Goal: Task Accomplishment & Management: Manage account settings

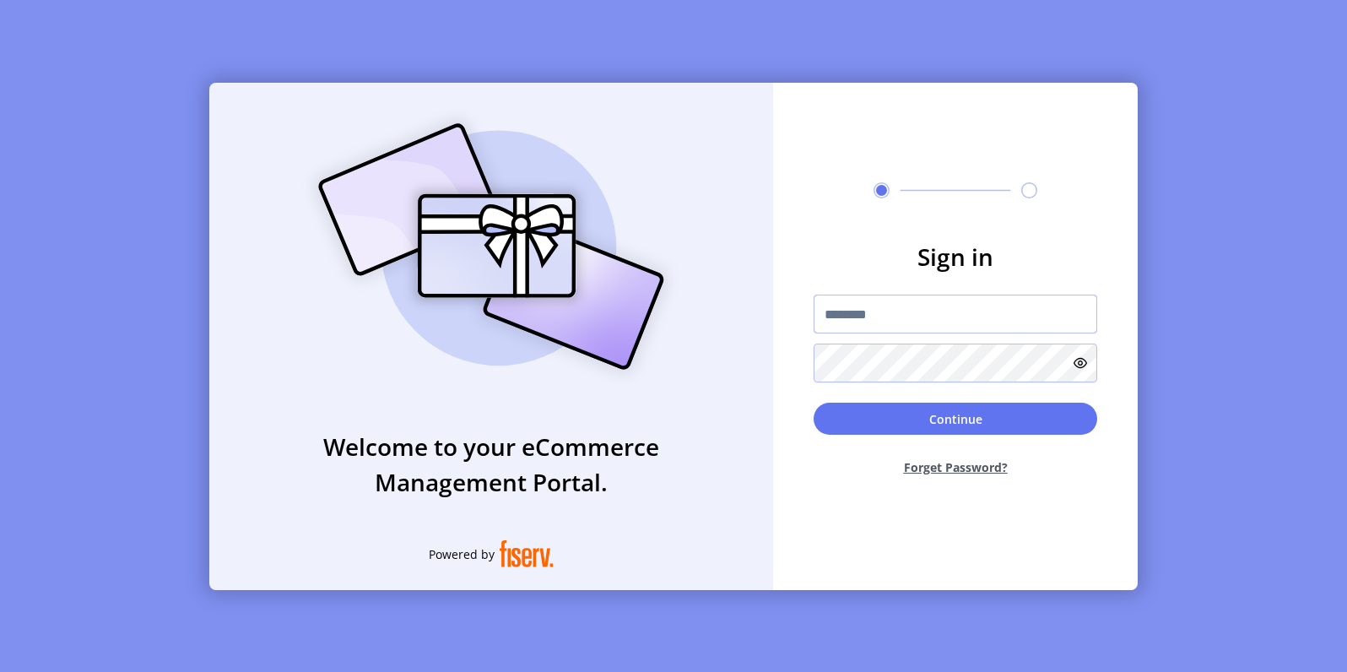
click at [879, 325] on input "text" at bounding box center [956, 314] width 284 height 39
paste input "**********"
type input "**********"
click at [814, 403] on button "Continue" at bounding box center [956, 419] width 284 height 32
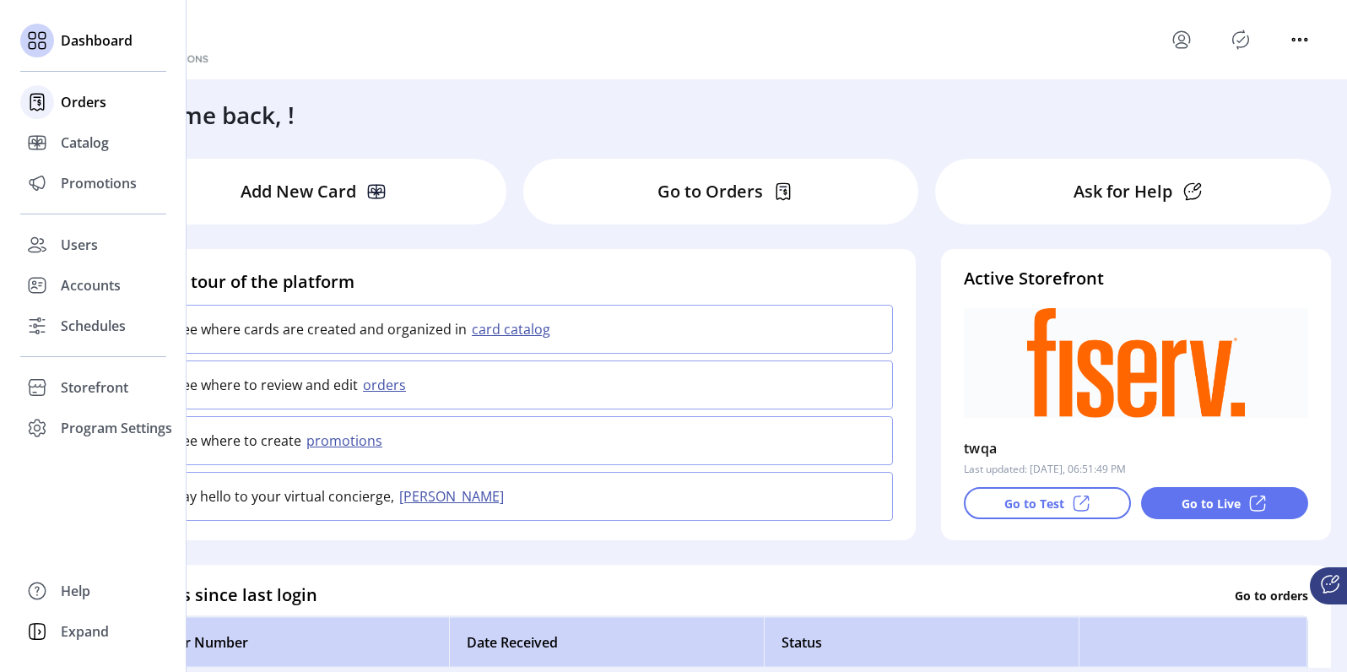
click at [58, 107] on div "Orders" at bounding box center [93, 102] width 146 height 41
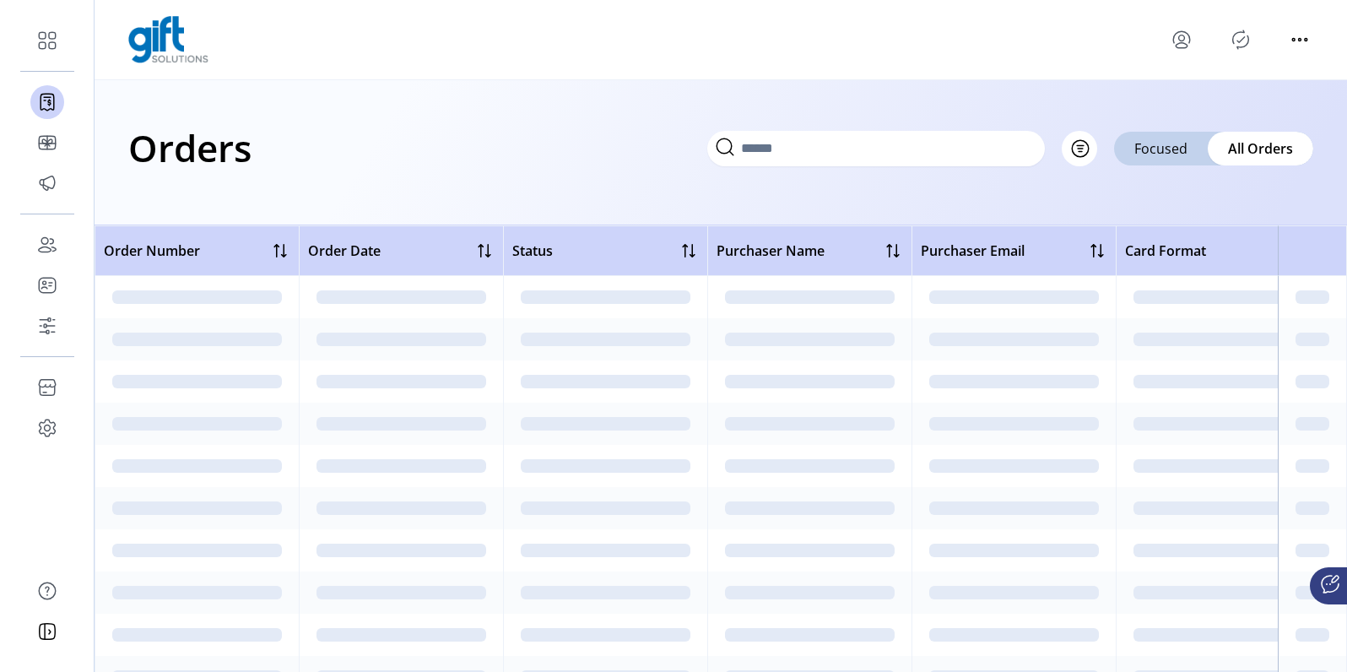
click at [738, 145] on icon at bounding box center [724, 146] width 27 height 27
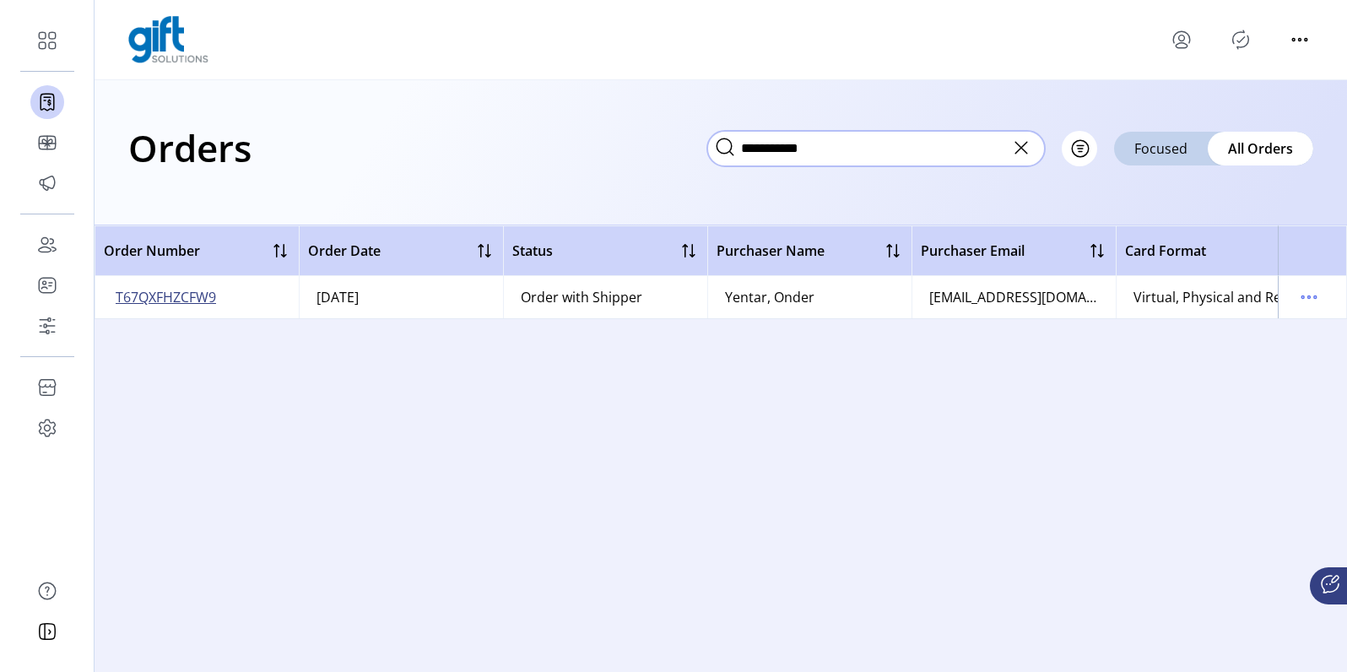
type input "**********"
click at [165, 292] on span "T67QXFHZCFW9" at bounding box center [166, 297] width 100 height 20
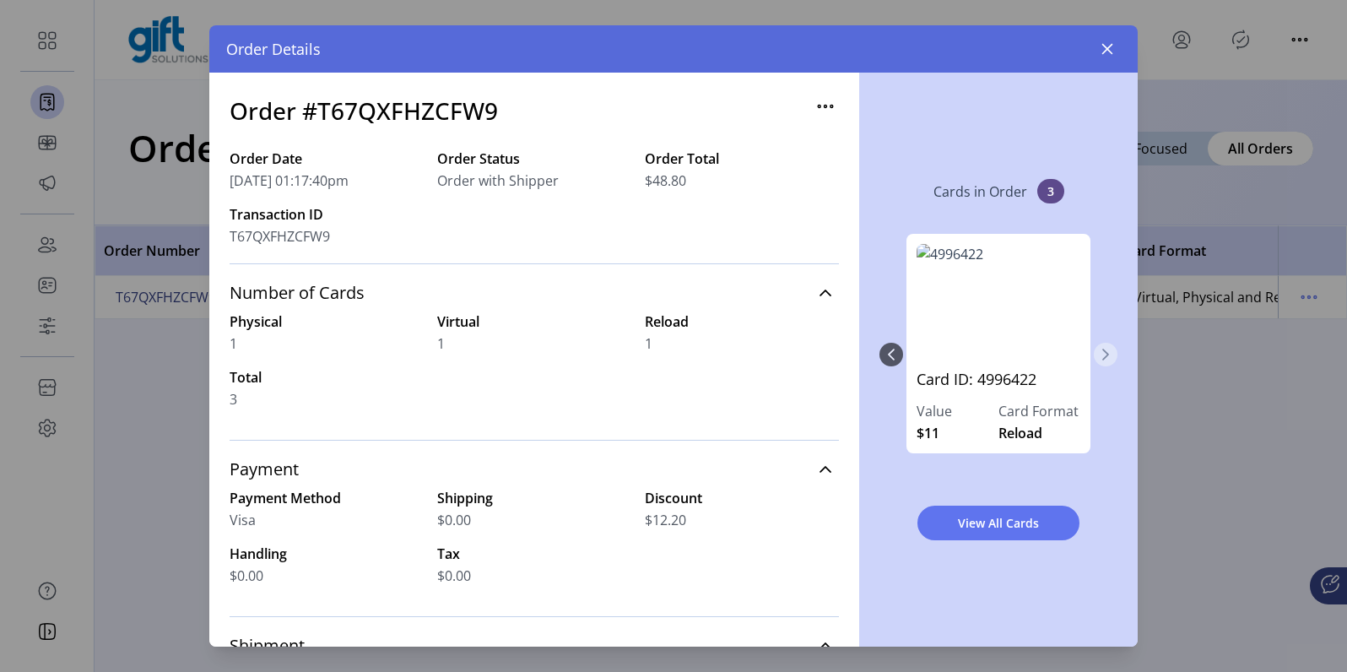
click at [1100, 350] on icon "Next Page" at bounding box center [1106, 355] width 14 height 14
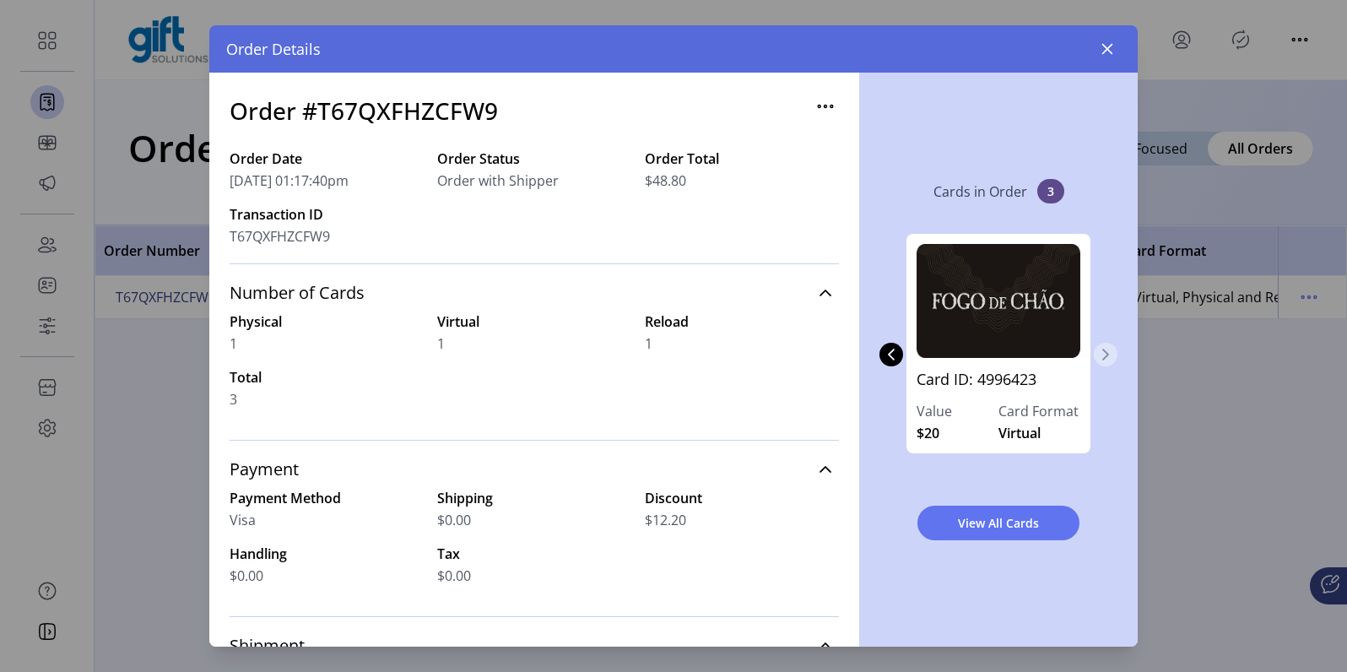
click at [1105, 349] on icon "Next Page" at bounding box center [1106, 355] width 14 height 14
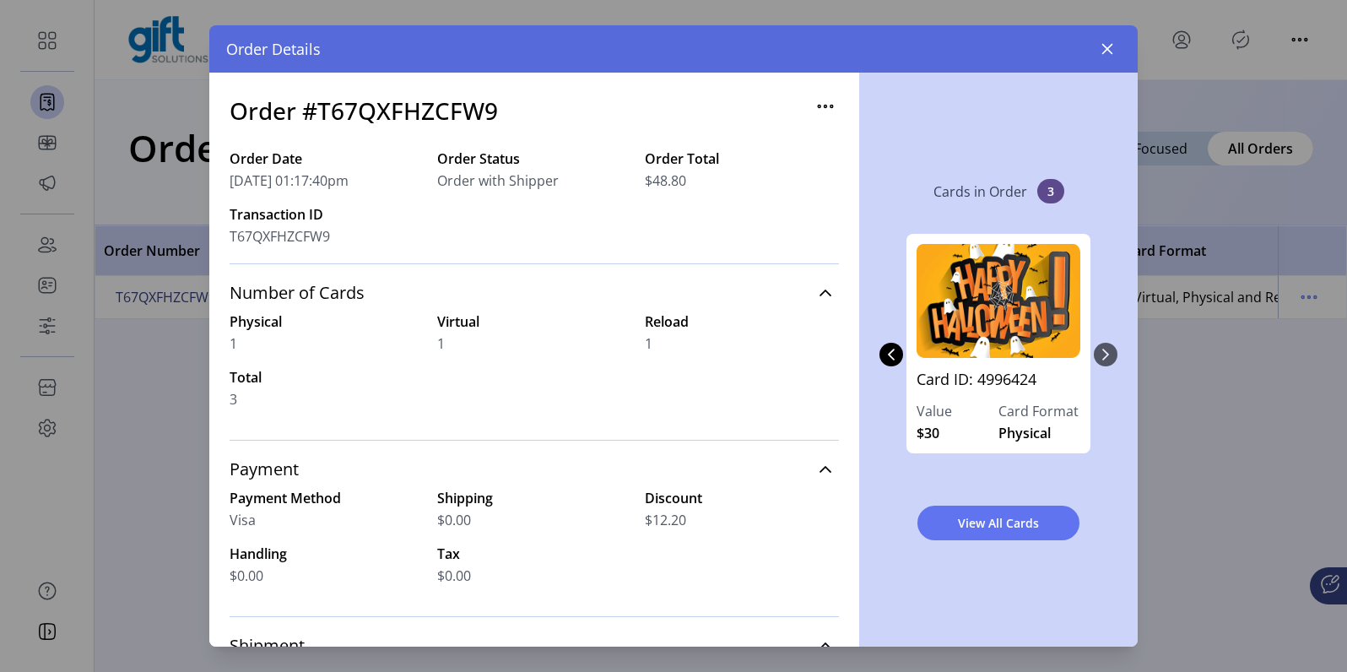
click at [1105, 349] on div "Card ID: 4996422 Value $11 Card Format Reload Card ID: 4996423 Value $20 Card F…" at bounding box center [998, 354] width 238 height 275
click at [899, 354] on button "Previous Page" at bounding box center [891, 355] width 24 height 24
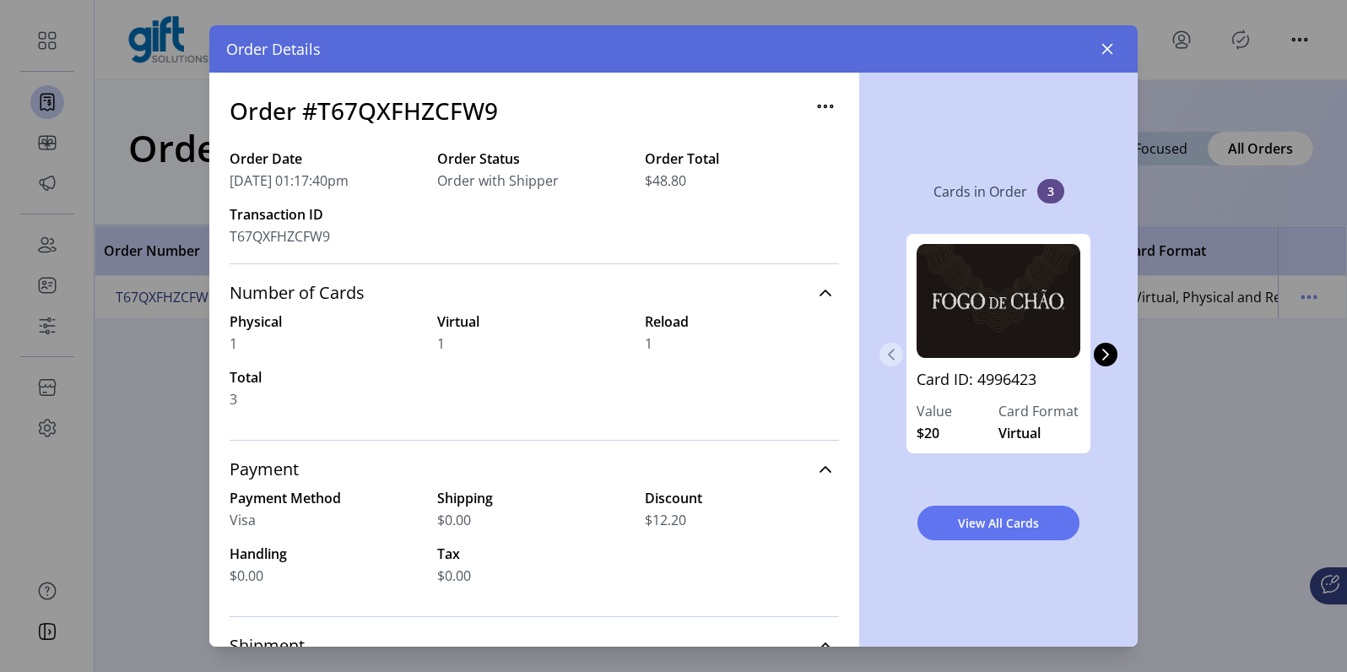
click at [899, 354] on button "Previous Page" at bounding box center [891, 355] width 24 height 24
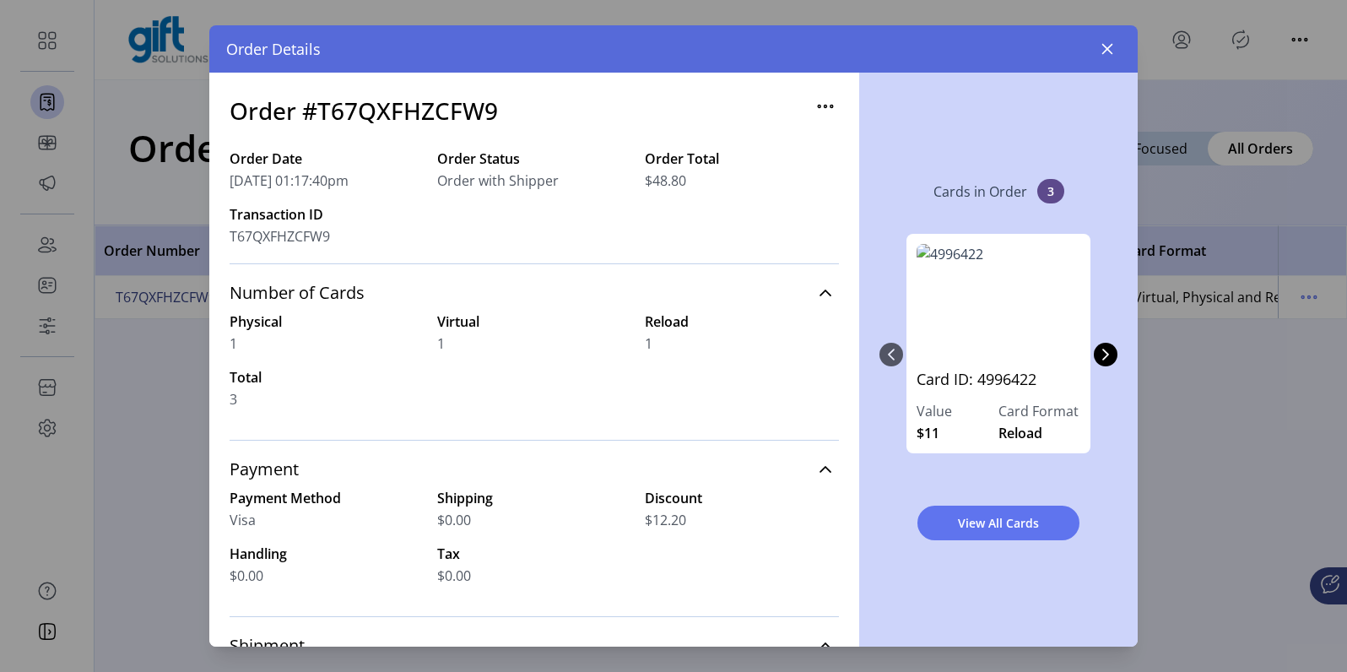
drag, startPoint x: 876, startPoint y: 373, endPoint x: 887, endPoint y: 376, distance: 11.3
click at [878, 373] on div "Cards in Order 3 Card ID: 4996422 Value $11 Card Format Reload Card ID: 4996423…" at bounding box center [998, 360] width 278 height 574
click at [1108, 349] on icon "Next Page" at bounding box center [1106, 355] width 14 height 14
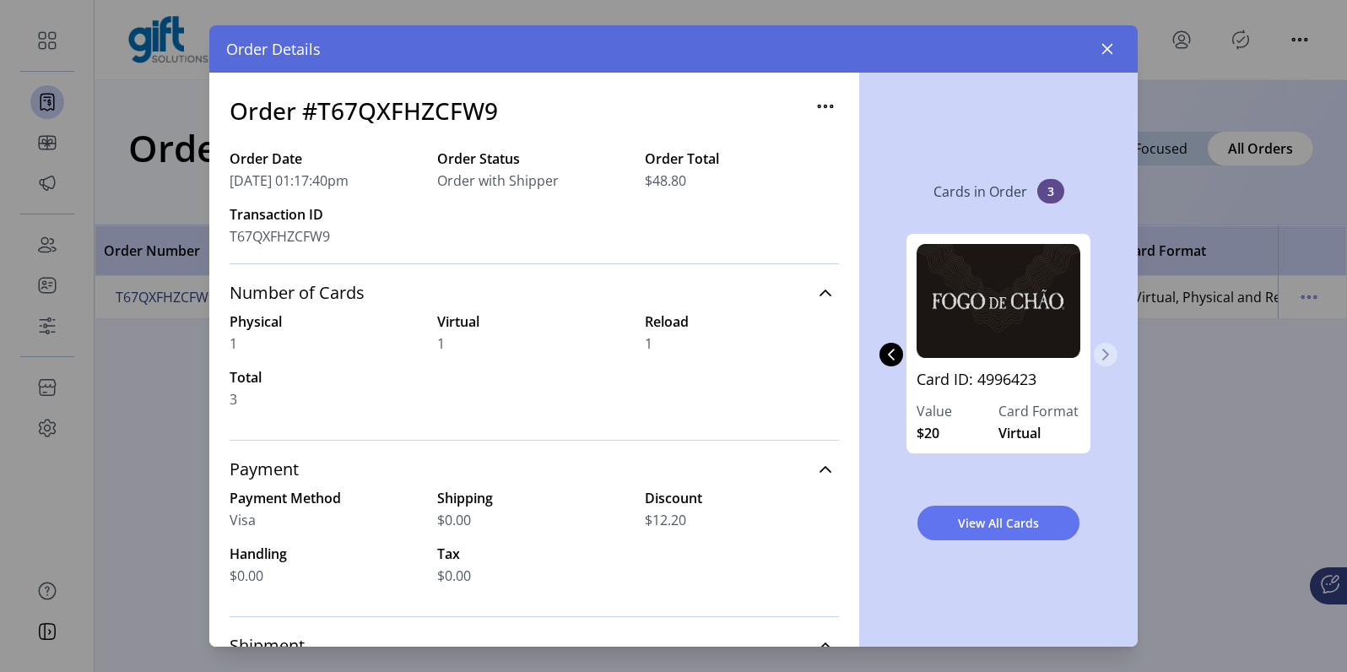
click at [1107, 349] on icon "Next Page" at bounding box center [1106, 355] width 14 height 14
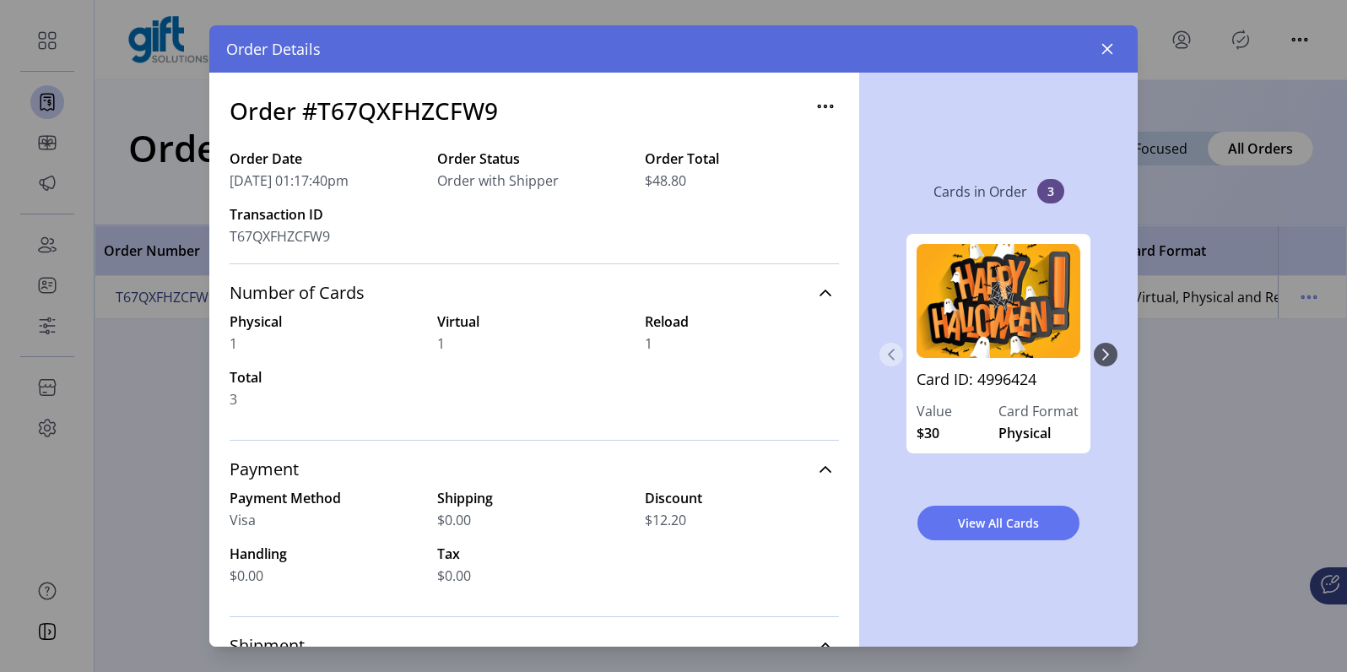
click at [892, 359] on icon "Previous Page" at bounding box center [891, 355] width 7 height 12
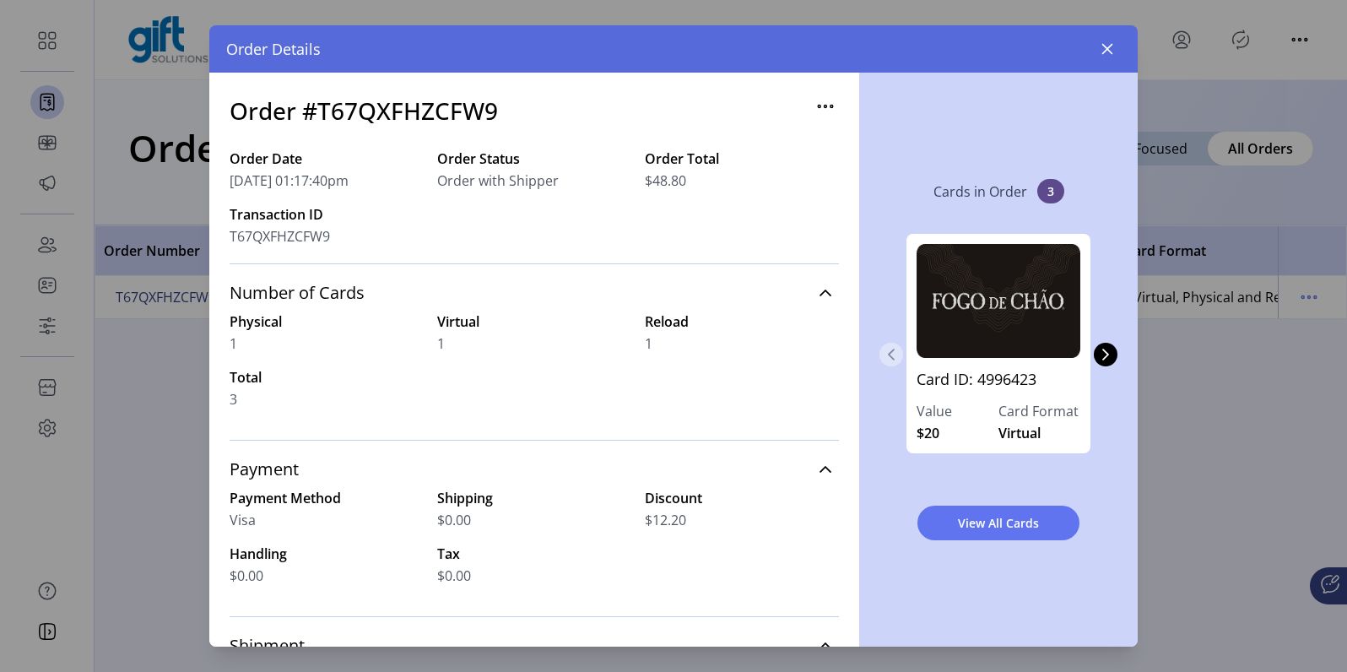
click at [892, 359] on icon "Previous Page" at bounding box center [891, 355] width 7 height 12
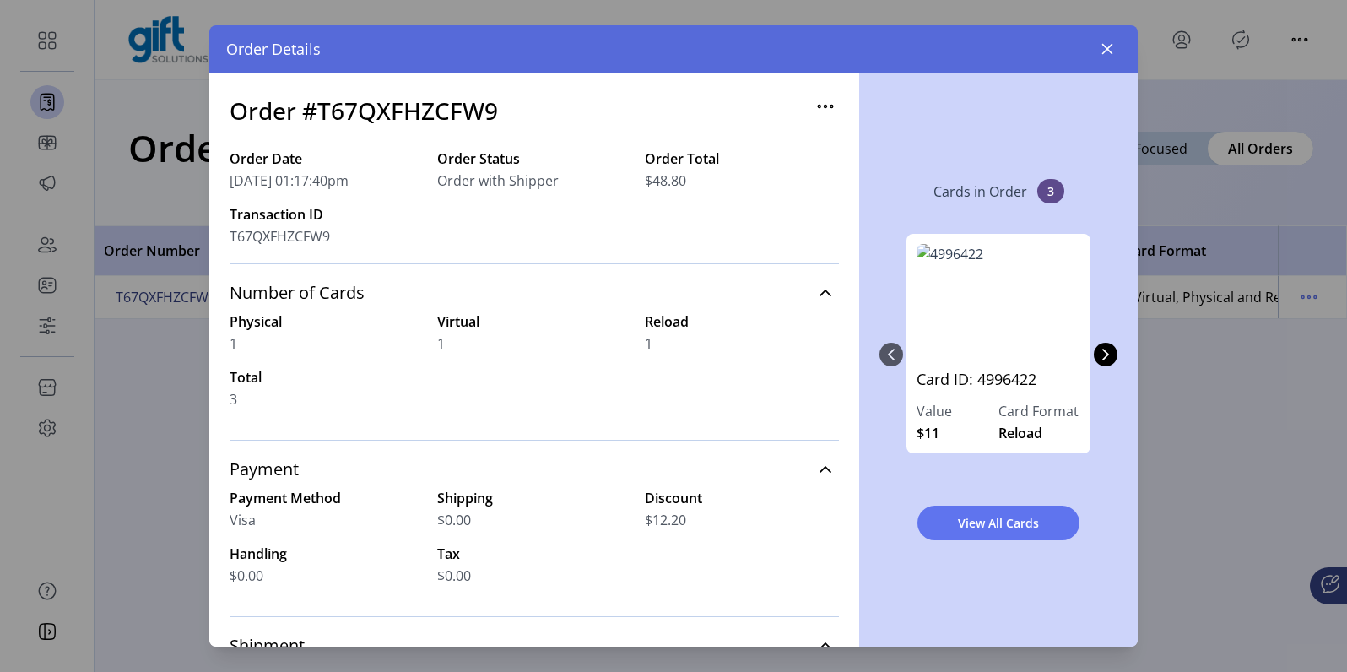
click at [1113, 57] on button "button" at bounding box center [1107, 48] width 27 height 27
